Goal: Task Accomplishment & Management: Complete application form

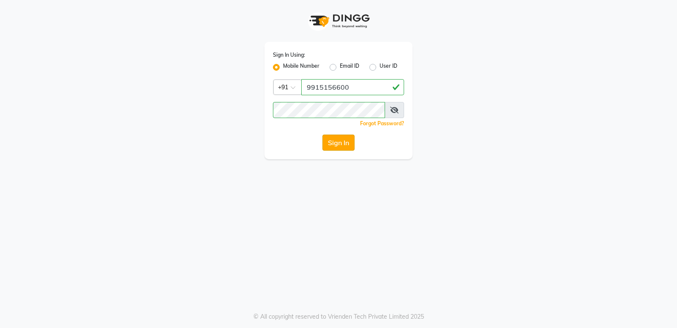
click at [341, 139] on button "Sign In" at bounding box center [339, 143] width 32 height 16
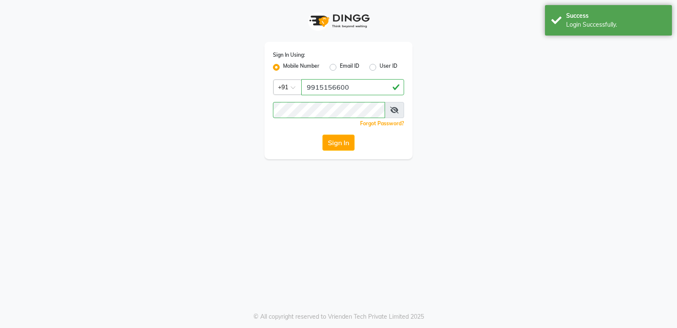
select select "service"
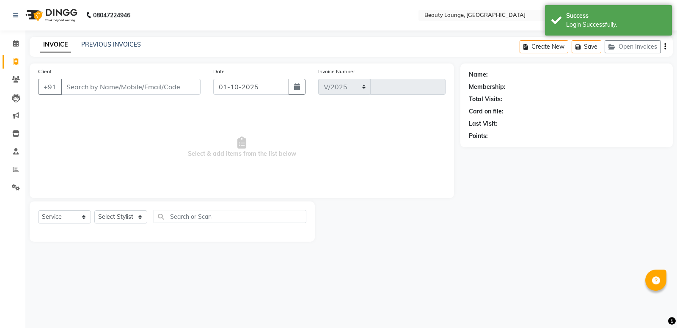
select select "en"
select select "649"
type input "0946"
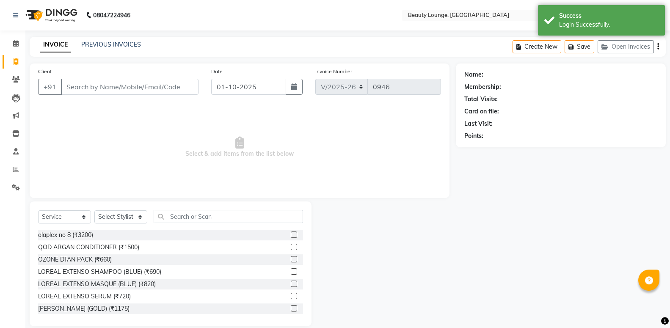
select select "product"
click at [18, 45] on icon at bounding box center [16, 43] width 6 height 6
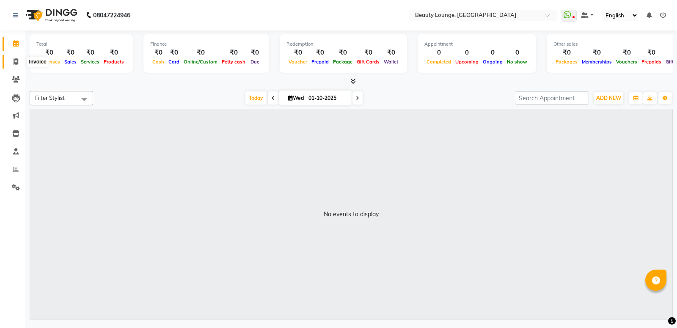
click at [14, 64] on icon at bounding box center [16, 61] width 5 height 6
select select "service"
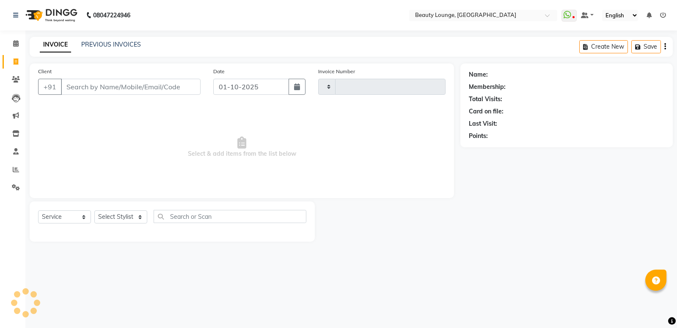
type input "0946"
select select "649"
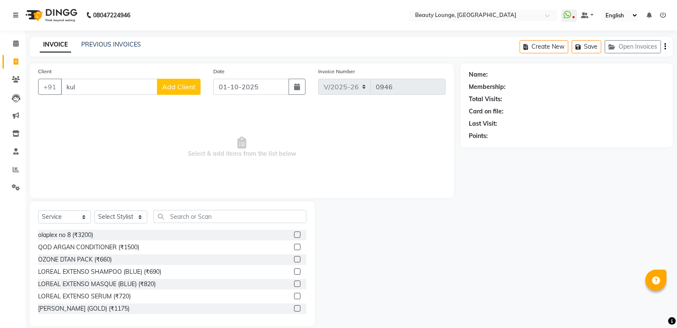
type input "kulj"
select select "product"
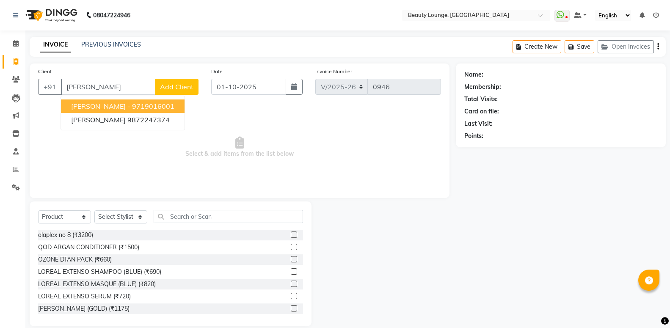
click at [132, 105] on ngb-highlight "9719016001" at bounding box center [153, 106] width 42 height 8
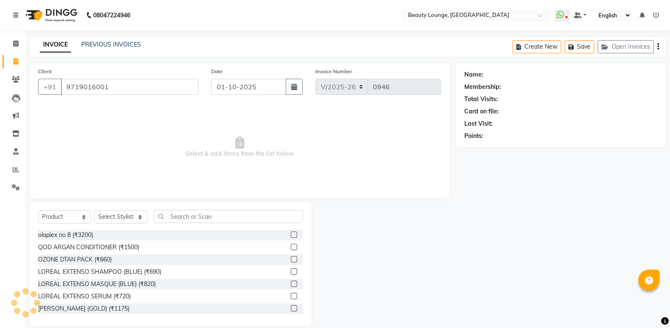
type input "9719016001"
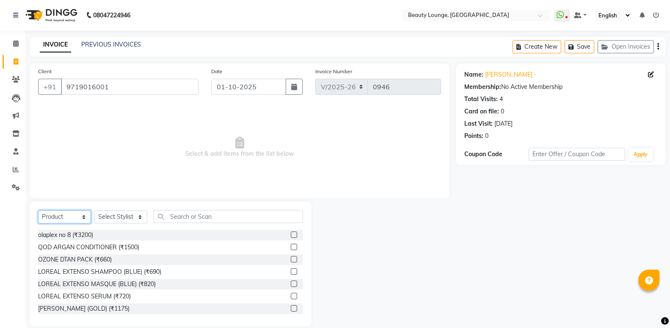
click at [38, 210] on select "Select Service Product Membership Package Voucher Prepaid Gift Card" at bounding box center [64, 216] width 53 height 13
select select "service"
click option "Service" at bounding box center [0, 0] width 0 height 0
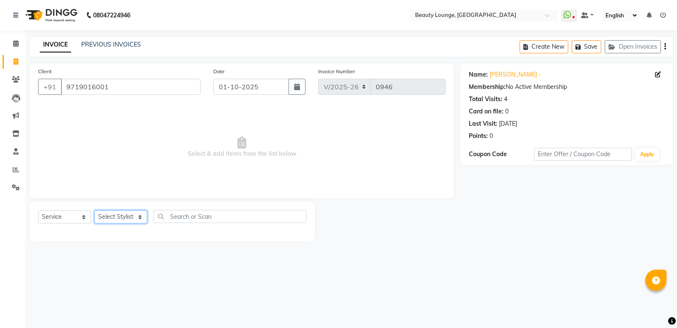
click at [94, 210] on select "Select Stylist [PERSON_NAME] [PERSON_NAME] golu [PERSON_NAME] [PERSON_NAME] [PE…" at bounding box center [120, 216] width 53 height 13
select select "78165"
click option "jasmeen" at bounding box center [0, 0] width 0 height 0
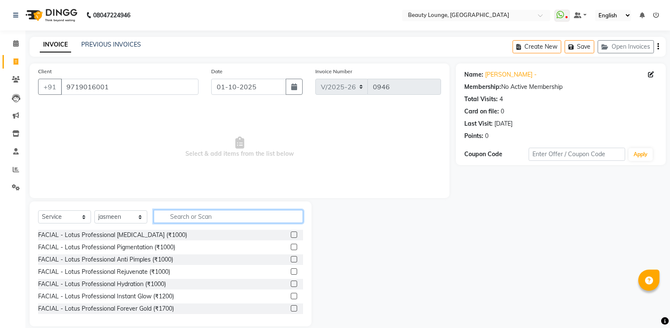
click at [217, 217] on input "text" at bounding box center [228, 216] width 149 height 13
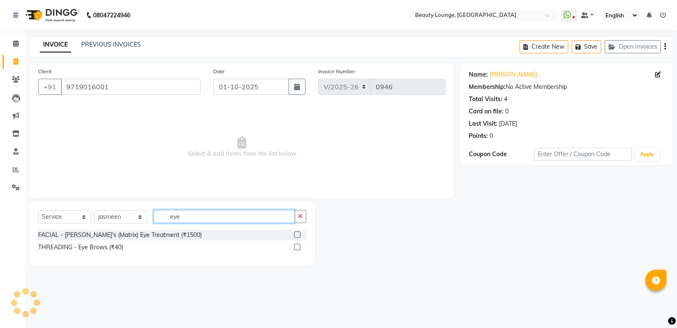
type input "eye"
click at [113, 242] on div "THREADING - Eye Brows (₹40)" at bounding box center [172, 247] width 268 height 11
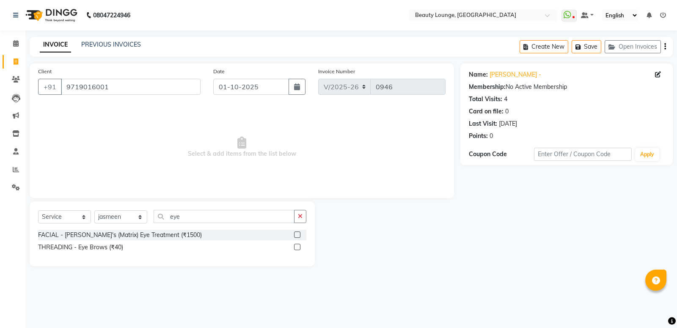
drag, startPoint x: 109, startPoint y: 246, endPoint x: 164, endPoint y: 206, distance: 67.7
click at [109, 246] on div "THREADING - Eye Brows (₹40)" at bounding box center [80, 247] width 85 height 9
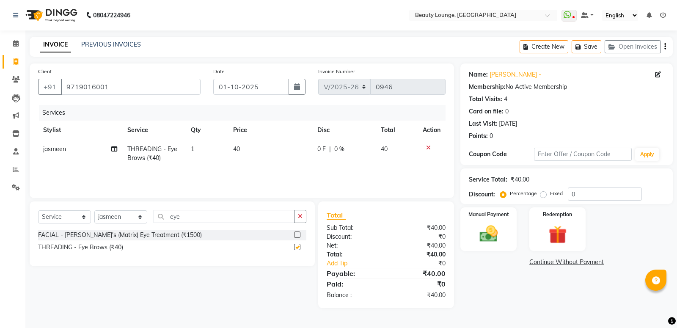
checkbox input "false"
click at [236, 149] on span "40" at bounding box center [236, 149] width 7 height 8
select select "78165"
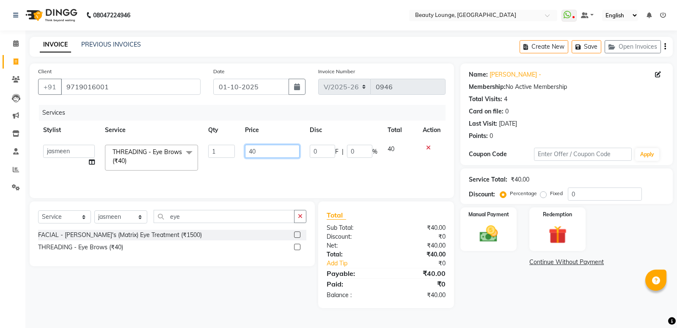
drag, startPoint x: 270, startPoint y: 150, endPoint x: 143, endPoint y: 132, distance: 128.3
click at [245, 145] on input "40" at bounding box center [272, 151] width 55 height 13
type input "110"
click at [229, 170] on div "Services Stylist Service Qty Price Disc Total Action [PERSON_NAME] [PERSON_NAME…" at bounding box center [242, 147] width 408 height 85
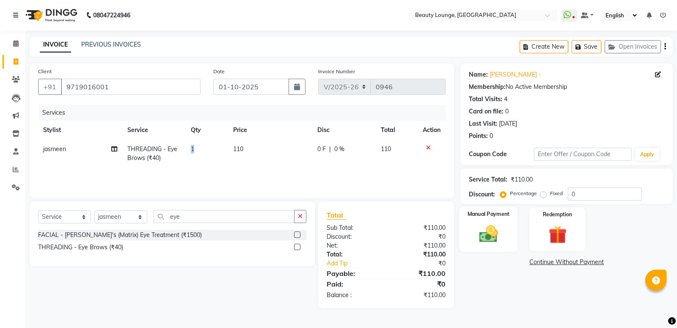
click at [486, 228] on img at bounding box center [489, 234] width 30 height 22
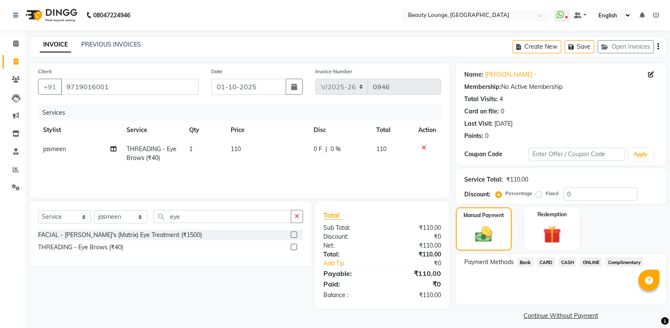
click at [567, 264] on span "CASH" at bounding box center [568, 262] width 18 height 10
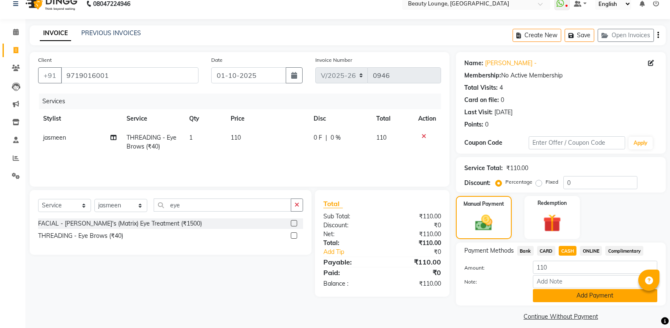
scroll to position [19, 0]
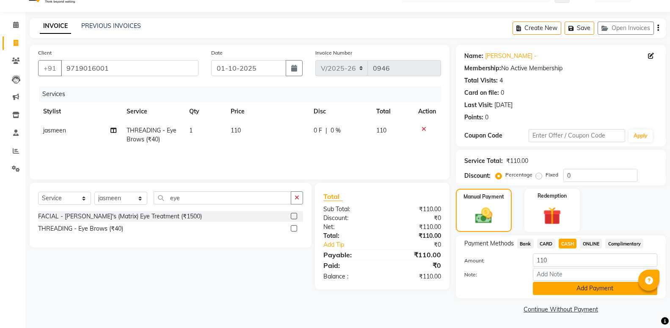
click at [577, 284] on button "Add Payment" at bounding box center [595, 288] width 124 height 13
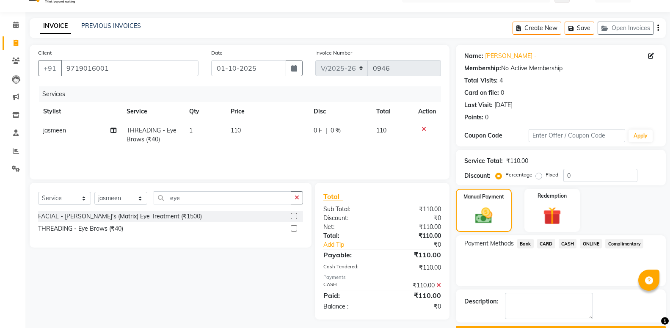
scroll to position [52, 0]
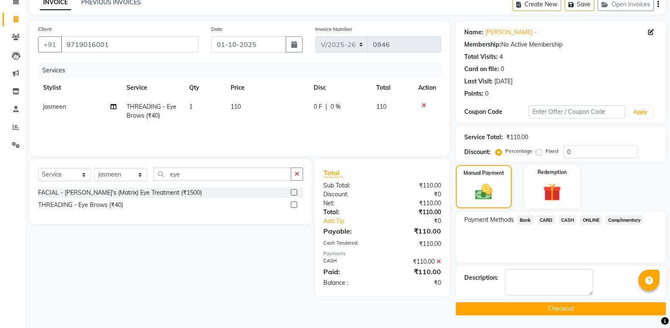
click at [579, 311] on button "Checkout" at bounding box center [561, 308] width 210 height 13
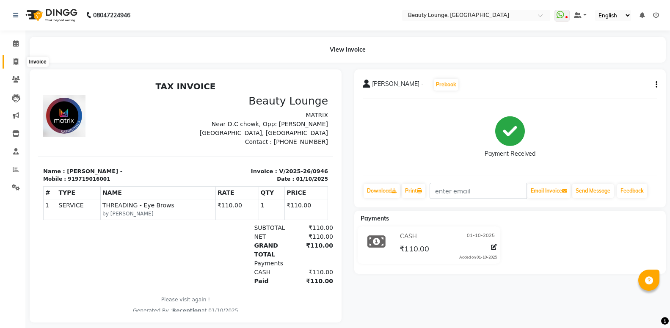
click at [17, 63] on icon at bounding box center [16, 61] width 5 height 6
select select "service"
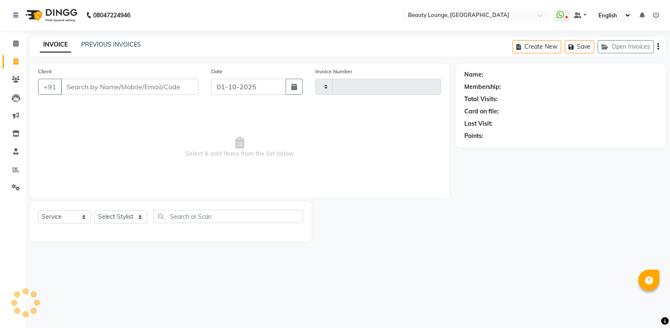
type input "0947"
select select "649"
type input "9814"
select select "product"
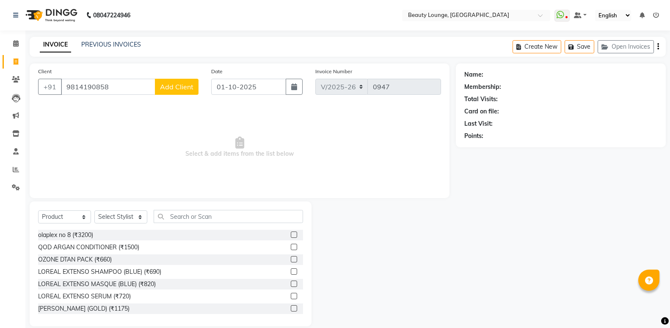
type input "9814190858"
click at [181, 91] on span "Add Client" at bounding box center [176, 87] width 33 height 8
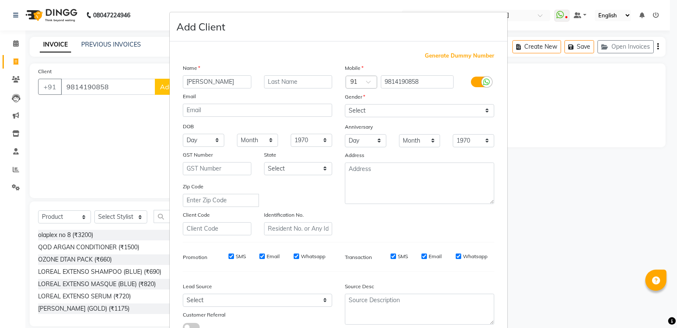
type input "[PERSON_NAME]"
click at [345, 104] on select "Select [DEMOGRAPHIC_DATA] [DEMOGRAPHIC_DATA] Other Prefer Not To Say" at bounding box center [419, 110] width 149 height 13
select select "[DEMOGRAPHIC_DATA]"
click option "[DEMOGRAPHIC_DATA]" at bounding box center [0, 0] width 0 height 0
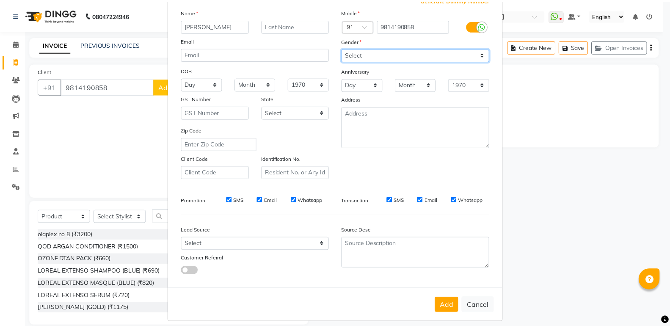
scroll to position [63, 0]
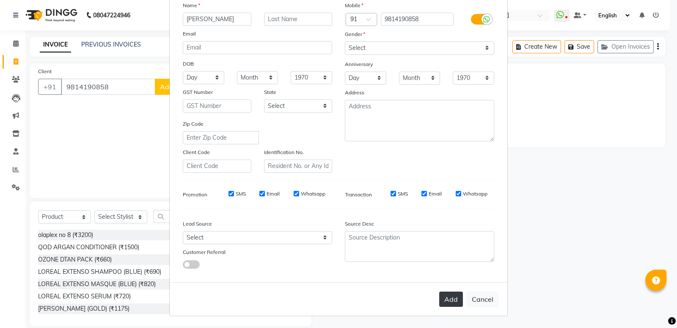
click at [447, 301] on button "Add" at bounding box center [451, 299] width 24 height 15
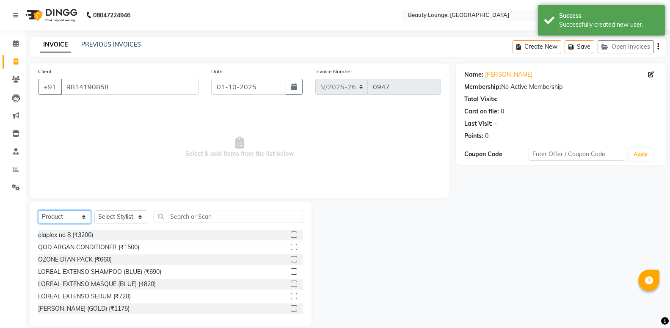
click at [38, 210] on select "Select Service Product Membership Package Voucher Prepaid Gift Card" at bounding box center [64, 216] width 53 height 13
select select "service"
click option "Service" at bounding box center [0, 0] width 0 height 0
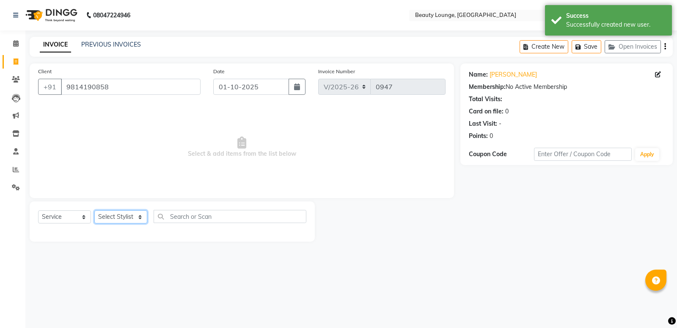
click at [94, 210] on select "Select Stylist [PERSON_NAME] [PERSON_NAME] golu [PERSON_NAME] [PERSON_NAME] [PE…" at bounding box center [120, 216] width 53 height 13
select select "63075"
click option "sandeep" at bounding box center [0, 0] width 0 height 0
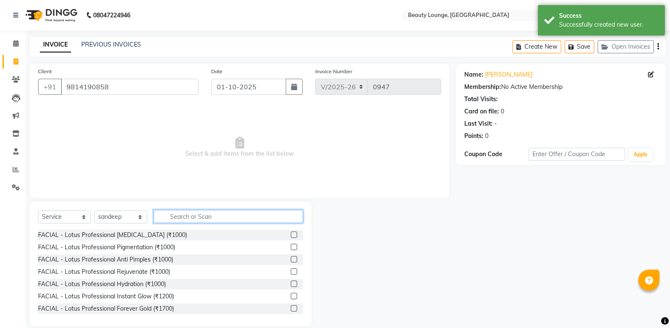
click at [188, 220] on input "text" at bounding box center [228, 216] width 149 height 13
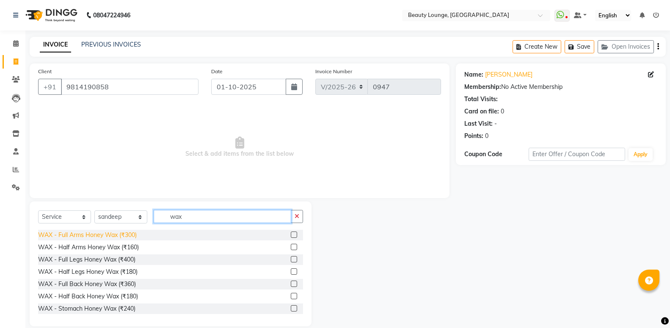
type input "wax"
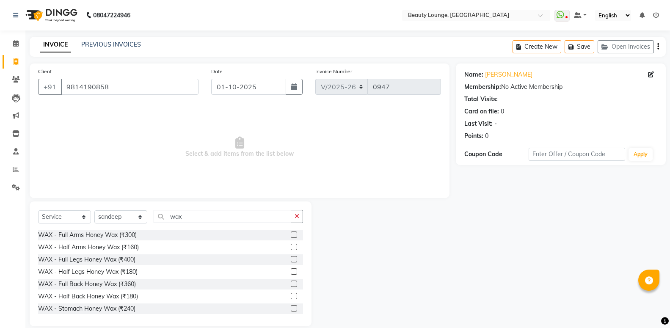
drag, startPoint x: 134, startPoint y: 236, endPoint x: 133, endPoint y: 230, distance: 5.6
click at [134, 236] on div "WAX - Full Arms Honey Wax (₹300)" at bounding box center [87, 235] width 99 height 9
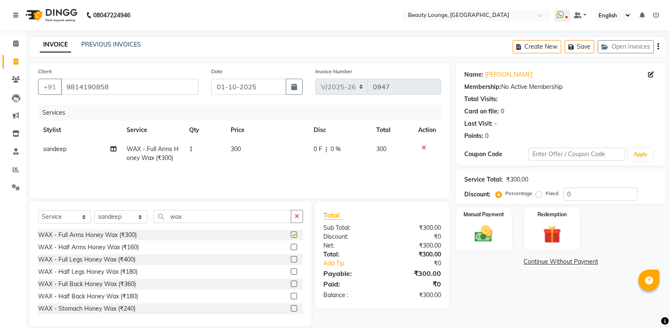
checkbox input "false"
drag, startPoint x: 186, startPoint y: 221, endPoint x: 91, endPoint y: 203, distance: 96.1
click at [154, 210] on input "wax" at bounding box center [223, 216] width 138 height 13
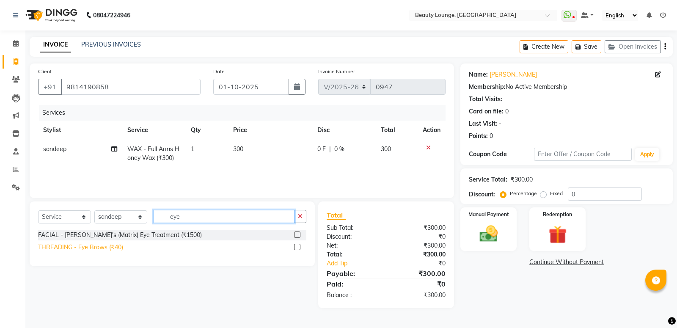
type input "eye"
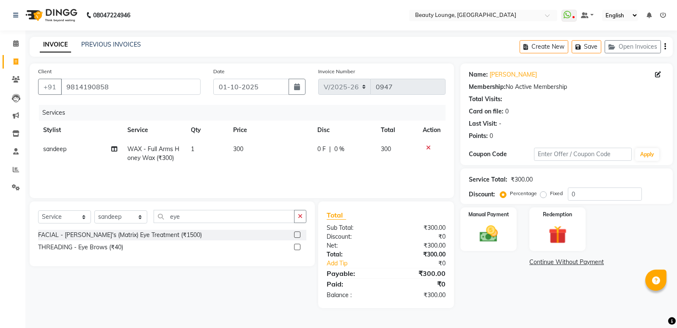
drag, startPoint x: 101, startPoint y: 246, endPoint x: 111, endPoint y: 238, distance: 13.2
click at [101, 246] on div "THREADING - Eye Brows (₹40)" at bounding box center [80, 247] width 85 height 9
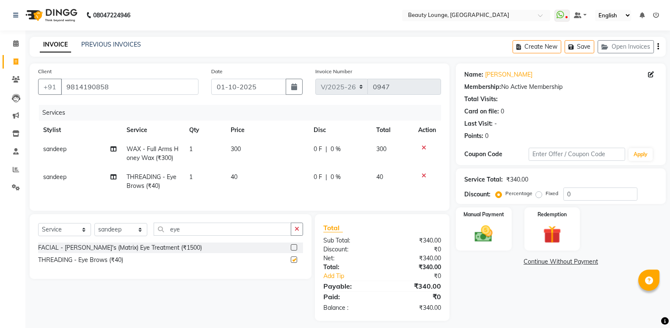
checkbox input "false"
click at [230, 182] on td "40" at bounding box center [267, 182] width 83 height 28
select select "63075"
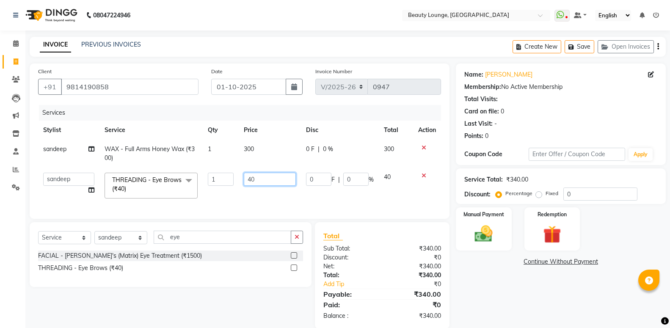
drag, startPoint x: 259, startPoint y: 179, endPoint x: 212, endPoint y: 168, distance: 48.8
click at [244, 173] on input "40" at bounding box center [270, 179] width 52 height 13
type input "80"
click at [290, 191] on td "80" at bounding box center [270, 186] width 62 height 36
select select "63075"
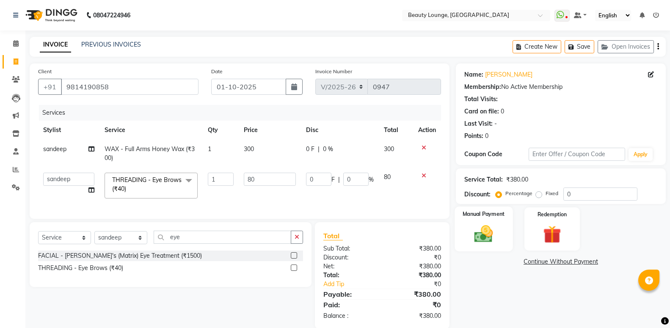
click at [481, 237] on img at bounding box center [484, 234] width 30 height 22
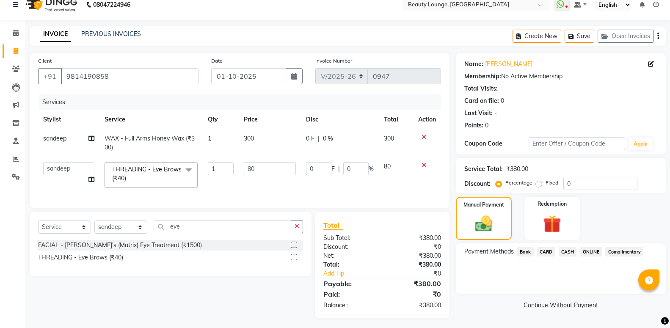
scroll to position [21, 0]
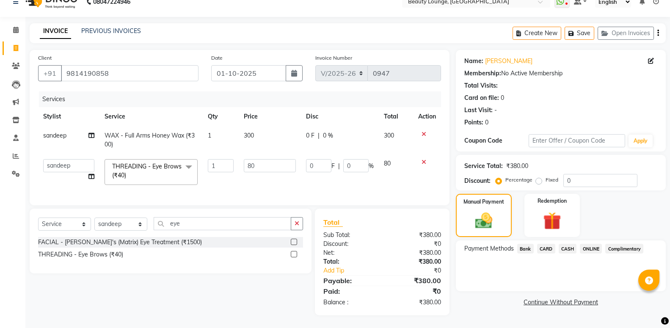
click at [565, 244] on span "CASH" at bounding box center [568, 249] width 18 height 10
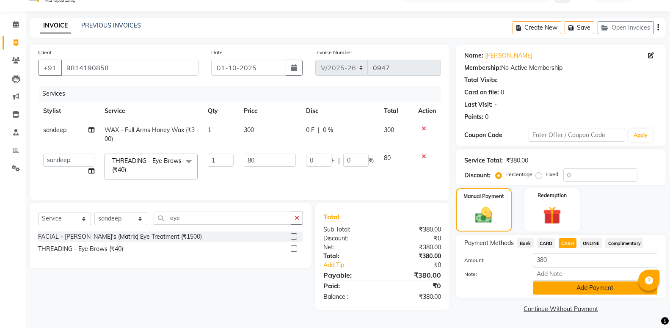
click at [588, 288] on button "Add Payment" at bounding box center [595, 287] width 124 height 13
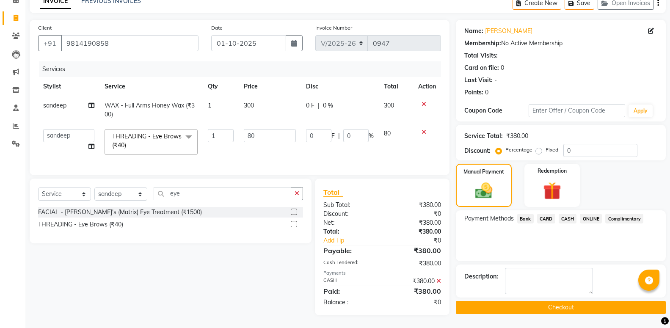
scroll to position [52, 0]
click at [603, 307] on button "Checkout" at bounding box center [561, 307] width 210 height 13
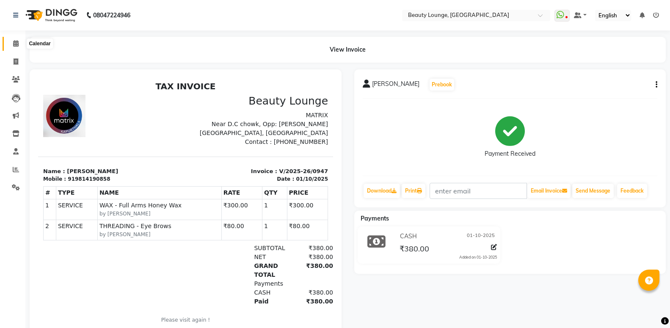
click at [17, 40] on span at bounding box center [15, 44] width 15 height 10
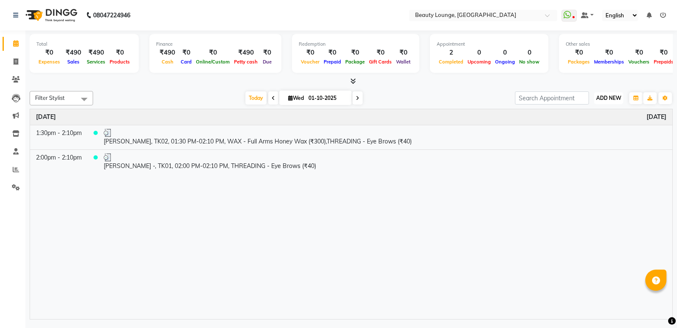
click at [612, 94] on button "ADD NEW Toggle Dropdown" at bounding box center [608, 98] width 29 height 12
click at [586, 138] on link "Add Expense" at bounding box center [589, 135] width 67 height 11
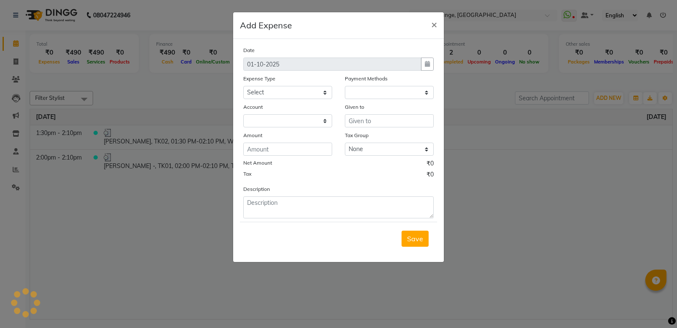
select select
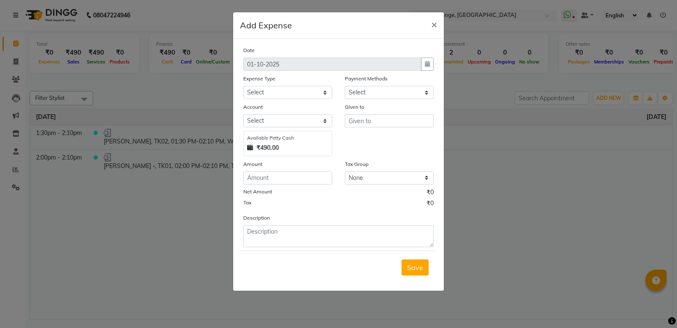
select select "1"
select select "2528"
click at [243, 86] on select "Select Advance Salary Bank charges Car maintenance Cash transfer to bank Cash t…" at bounding box center [287, 92] width 89 height 13
select select "18"
click at [351, 122] on input "text" at bounding box center [389, 120] width 89 height 13
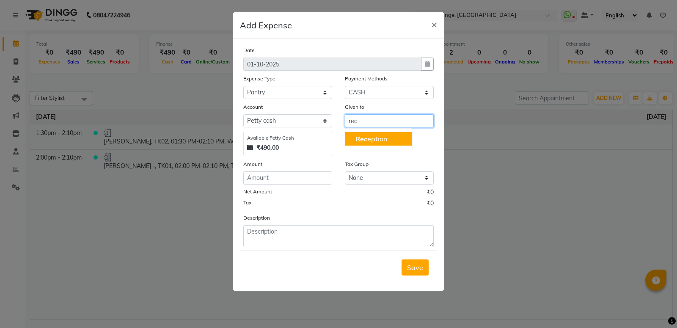
click at [364, 136] on span "Rec" at bounding box center [362, 139] width 12 height 8
type input "Reception"
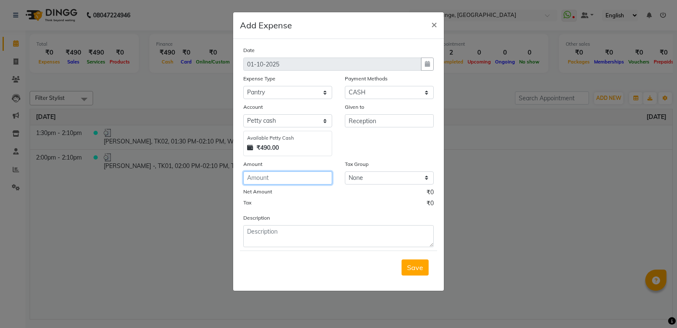
click at [267, 177] on input "number" at bounding box center [287, 177] width 89 height 13
type input "244"
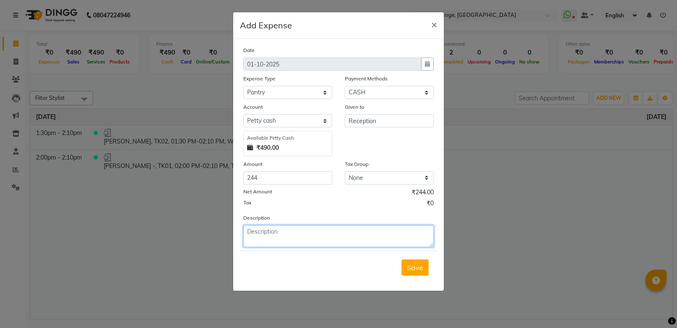
click at [262, 242] on textarea at bounding box center [338, 236] width 190 height 22
type textarea "y"
type textarea "expense of ([DATE]) donation [PERSON_NAME] milk flower sandwich"
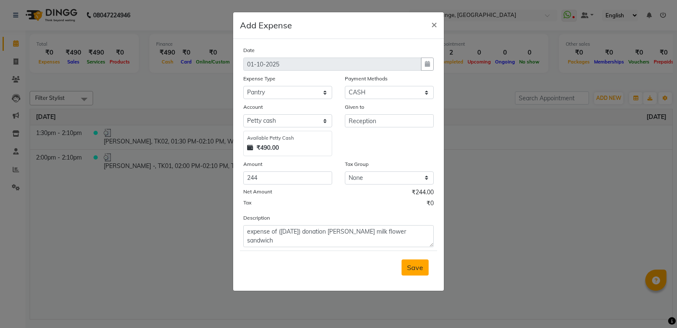
click at [422, 272] on span "Save" at bounding box center [415, 267] width 16 height 8
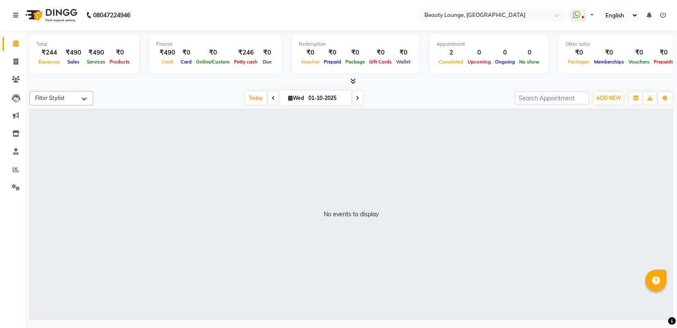
select select "en"
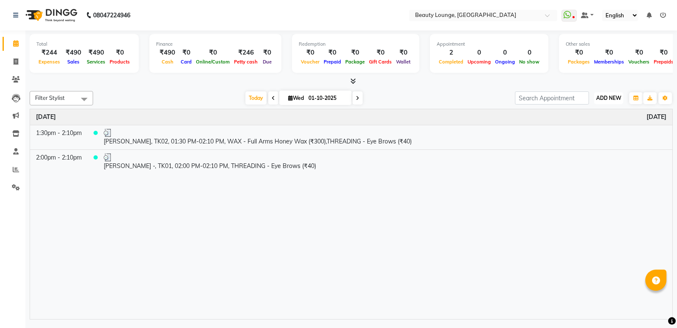
click at [607, 97] on span "ADD NEW" at bounding box center [608, 98] width 25 height 6
click at [589, 133] on link "Add Expense" at bounding box center [589, 135] width 67 height 11
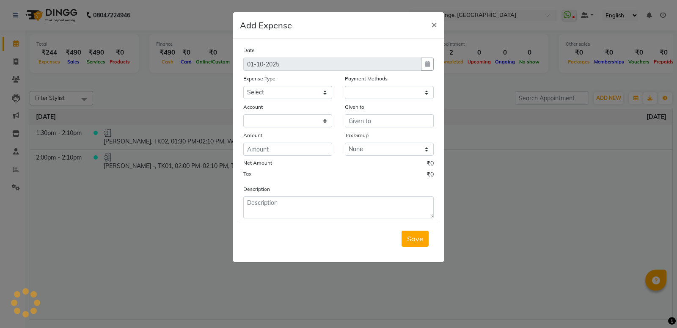
select select
select select "1"
select select "2528"
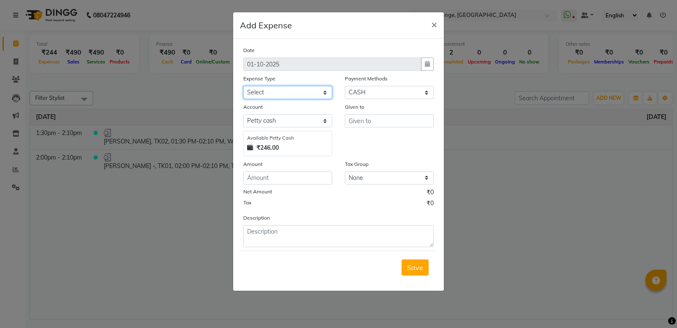
click at [243, 86] on select "Select Advance Salary Bank charges Car maintenance Cash transfer to bank Cash t…" at bounding box center [287, 92] width 89 height 13
select select "18"
click at [288, 180] on input "number" at bounding box center [287, 177] width 89 height 13
type input "154"
click at [373, 122] on input "text" at bounding box center [389, 120] width 89 height 13
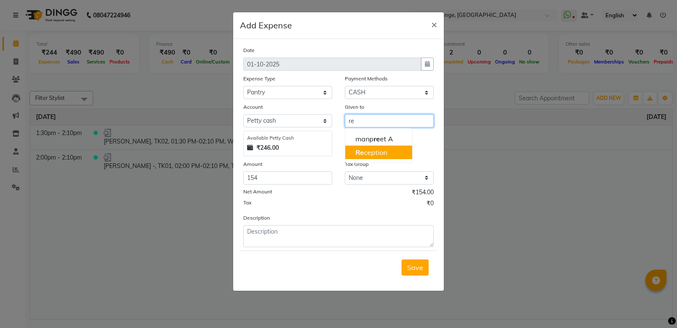
click at [386, 152] on ngb-highlight "Re ception" at bounding box center [372, 152] width 32 height 8
type input "Reception"
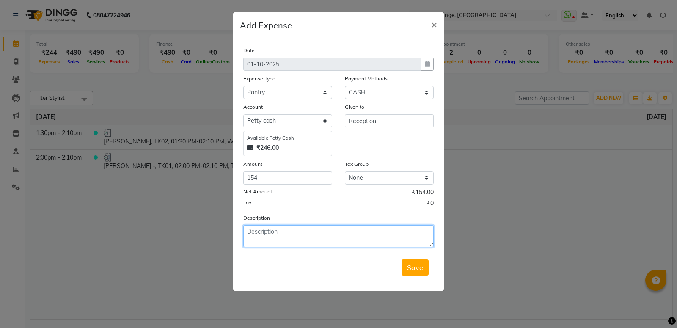
click at [301, 233] on textarea at bounding box center [338, 236] width 190 height 22
type textarea "flower parshad milk donation"
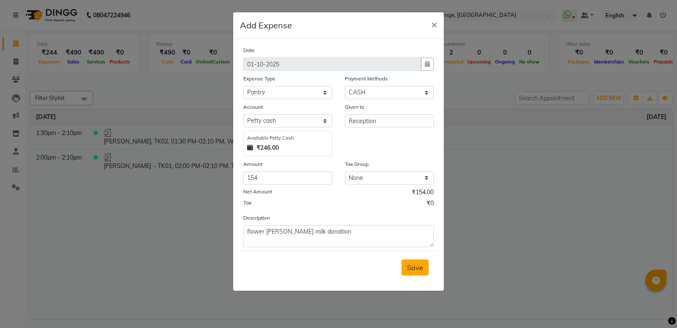
click at [413, 272] on span "Save" at bounding box center [415, 267] width 16 height 8
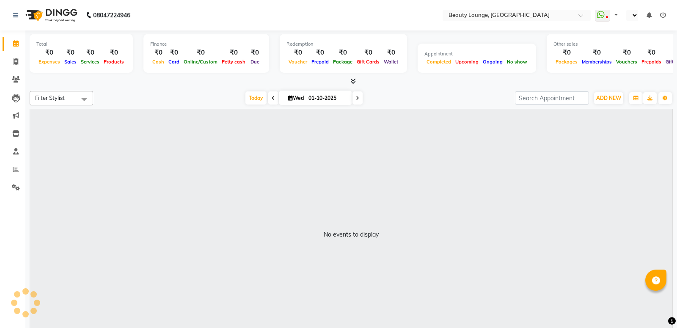
select select "en"
